Goal: Obtain resource: Obtain resource

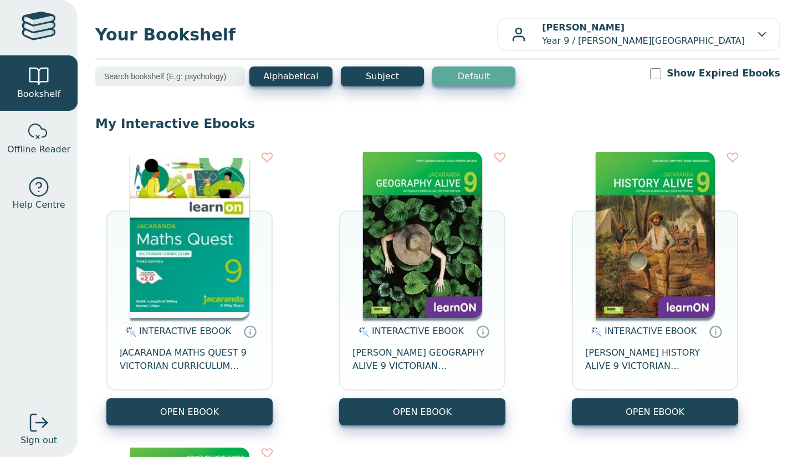
click at [195, 424] on button "OPEN EBOOK" at bounding box center [189, 411] width 166 height 27
click at [230, 409] on button "OPEN EBOOK" at bounding box center [189, 411] width 166 height 27
